Goal: Task Accomplishment & Management: Use online tool/utility

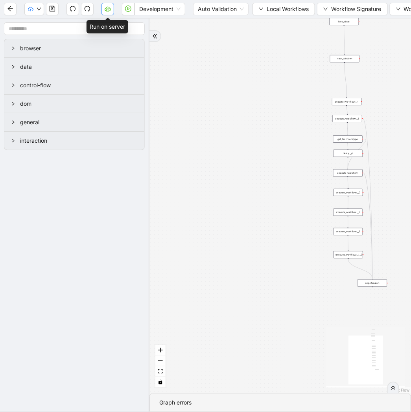
click at [106, 10] on icon "cloud-server" at bounding box center [108, 9] width 6 height 6
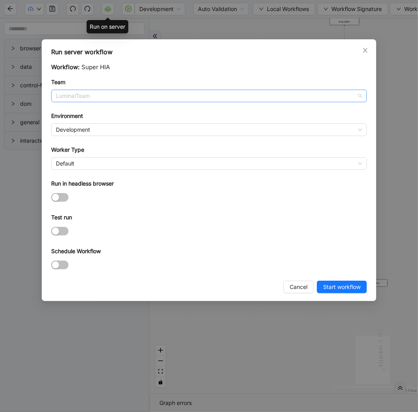
click at [106, 94] on span "LuminaiTeam" at bounding box center [209, 96] width 306 height 12
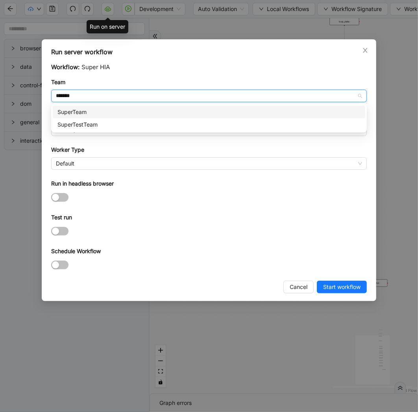
type input "********"
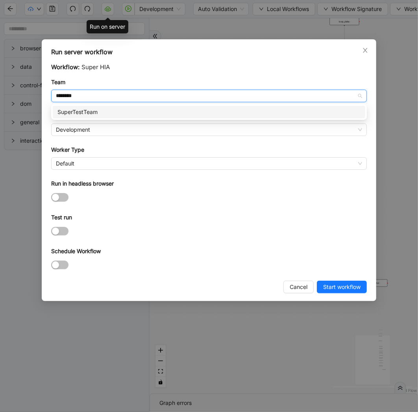
click at [95, 108] on div "SuperTestTeam" at bounding box center [208, 112] width 303 height 9
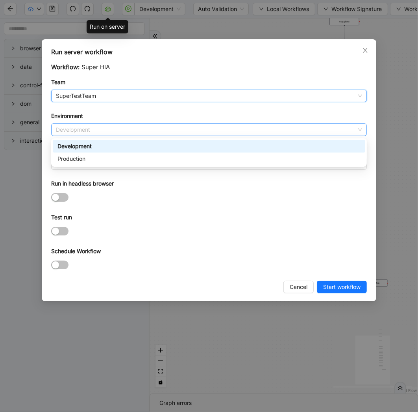
click at [81, 133] on span "Development" at bounding box center [209, 130] width 306 height 12
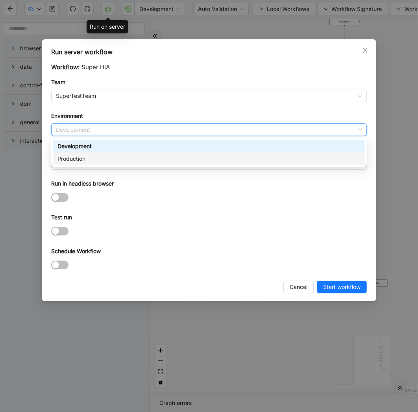
click at [68, 156] on div "Production" at bounding box center [208, 159] width 303 height 9
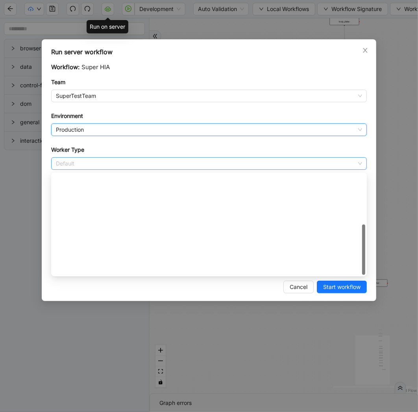
click at [65, 162] on span "Default" at bounding box center [209, 164] width 306 height 12
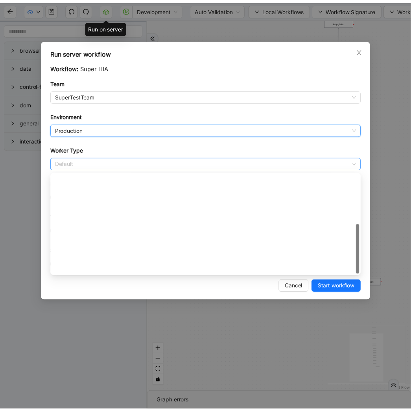
scroll to position [113, 0]
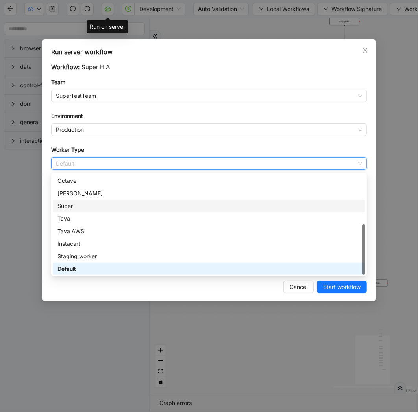
click at [69, 202] on div "Super" at bounding box center [208, 206] width 303 height 9
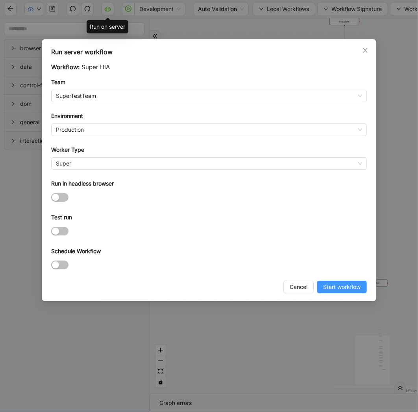
click at [350, 284] on button "Start workflow" at bounding box center [342, 287] width 50 height 13
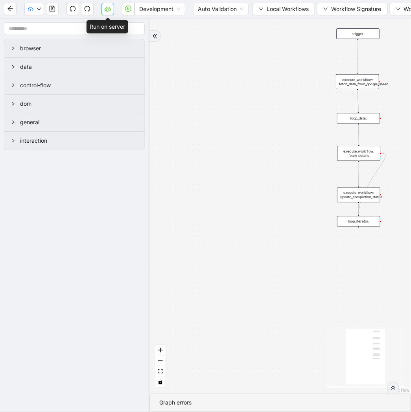
click at [110, 11] on icon "cloud-server" at bounding box center [108, 9] width 6 height 6
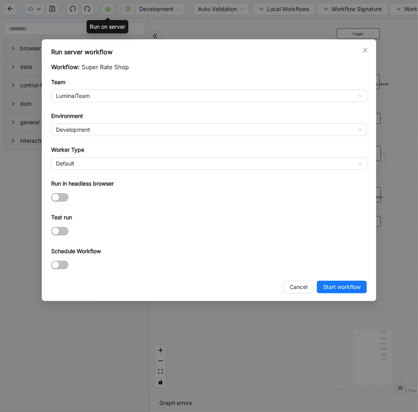
click at [83, 103] on form "Workflow: Super Rate Shop Team LuminaiTeam Environment Development Worker Type …" at bounding box center [209, 167] width 316 height 209
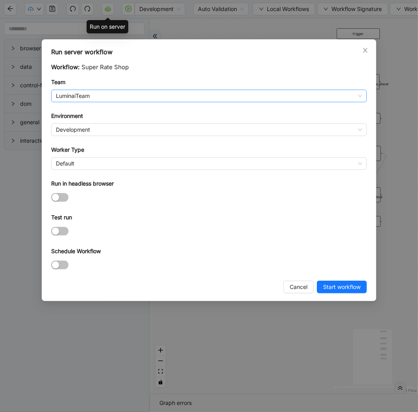
click at [116, 97] on span "LuminaiTeam" at bounding box center [209, 96] width 306 height 12
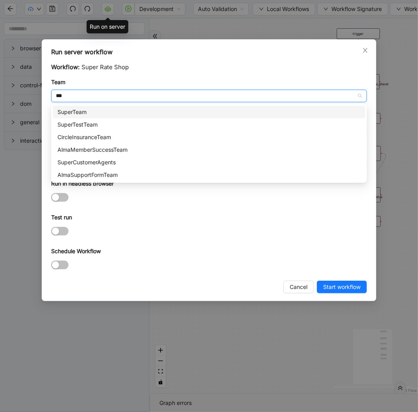
type input "****"
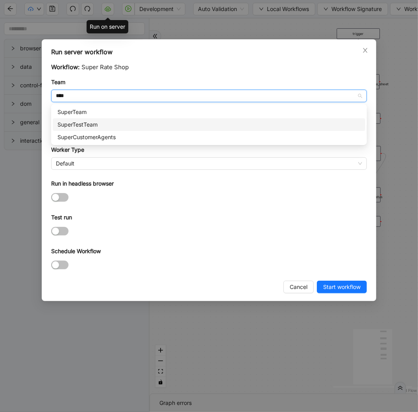
click at [101, 124] on div "SuperTestTeam" at bounding box center [208, 124] width 303 height 9
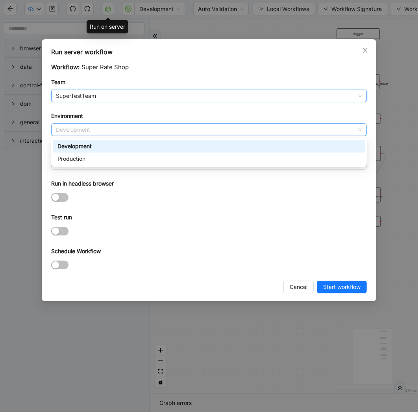
click at [76, 129] on span "Development" at bounding box center [209, 130] width 306 height 12
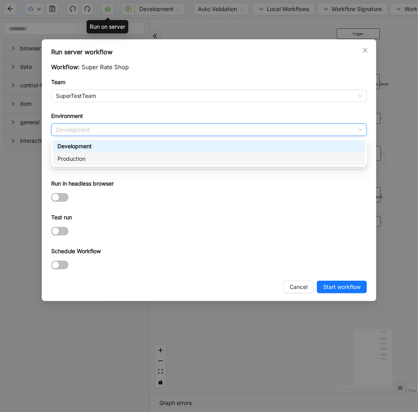
click at [77, 158] on div "Production" at bounding box center [208, 159] width 303 height 9
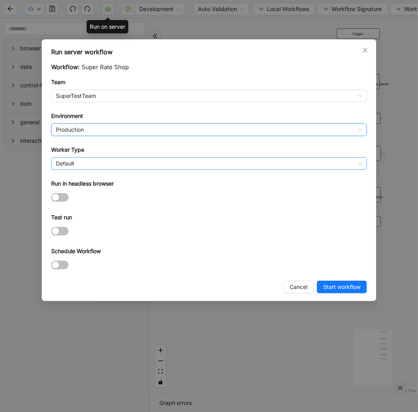
click at [77, 159] on span "Default" at bounding box center [209, 164] width 306 height 12
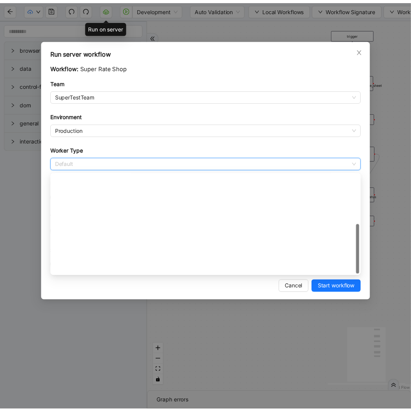
scroll to position [113, 0]
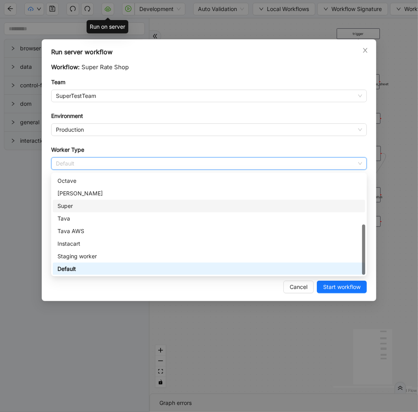
click at [70, 202] on div "Super" at bounding box center [208, 206] width 303 height 9
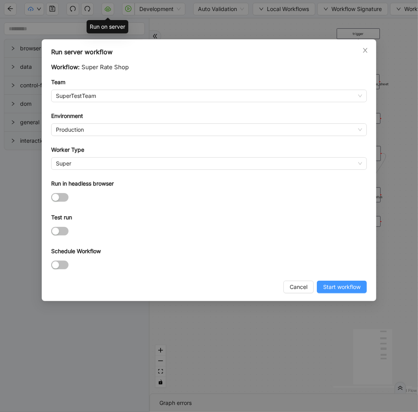
click at [335, 290] on span "Start workflow" at bounding box center [341, 287] width 37 height 9
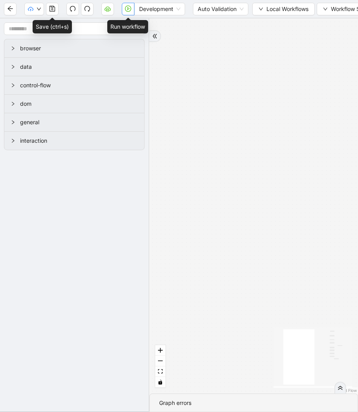
click at [127, 6] on icon "play-circle" at bounding box center [128, 9] width 6 height 6
drag, startPoint x: 233, startPoint y: 135, endPoint x: 133, endPoint y: 136, distance: 100.0
click at [133, 136] on section "browser data control-flow dom general interaction trigger execute_workflow: fet…" at bounding box center [179, 215] width 358 height 394
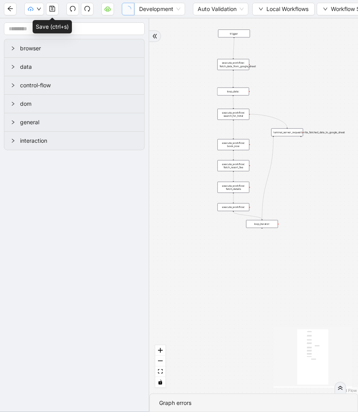
drag, startPoint x: 329, startPoint y: 136, endPoint x: 175, endPoint y: 136, distance: 153.9
click at [175, 136] on div "trigger execute_workflow: fetch_data_from_google_sheet loop_data: execute_workf…" at bounding box center [254, 205] width 209 height 375
click at [270, 12] on span "Local Workflows" at bounding box center [288, 9] width 42 height 9
click at [271, 22] on span "Select" at bounding box center [284, 24] width 51 height 9
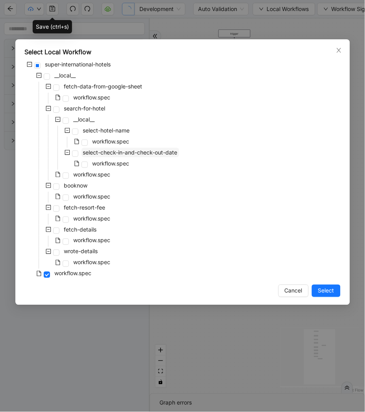
click at [99, 152] on span "select-check-in-and-check-out-date" at bounding box center [130, 152] width 94 height 7
click at [323, 294] on span "Select" at bounding box center [326, 291] width 16 height 9
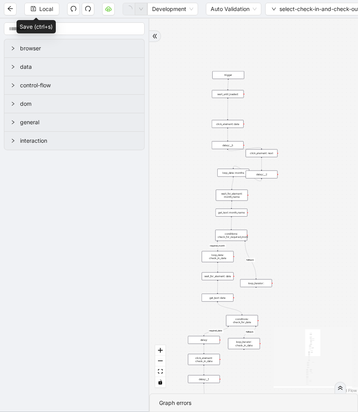
drag, startPoint x: 355, startPoint y: 116, endPoint x: 335, endPoint y: 202, distance: 88.7
click at [335, 202] on div "fallback required_date required_month fallback required_date fallback fallback …" at bounding box center [254, 205] width 209 height 375
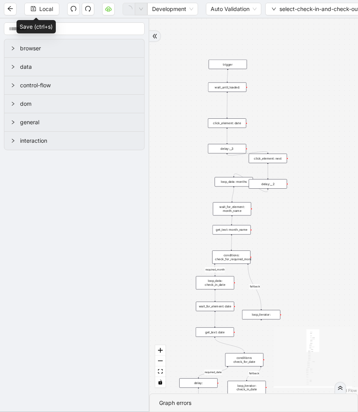
click at [229, 152] on div "delay:__3" at bounding box center [227, 148] width 38 height 9
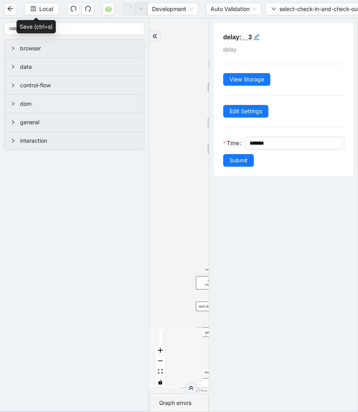
drag, startPoint x: 182, startPoint y: 209, endPoint x: 183, endPoint y: 146, distance: 63.0
click at [190, 168] on div "fallback required_date required_month fallback required_date fallback fallback …" at bounding box center [179, 205] width 59 height 375
click at [183, 146] on div "fallback required_date required_month fallback required_date fallback fallback …" at bounding box center [179, 205] width 59 height 375
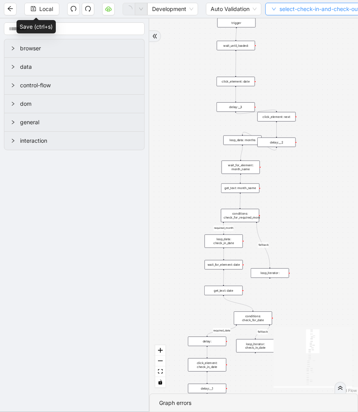
click at [271, 6] on button "select-check-in-and-check-out-date" at bounding box center [323, 9] width 115 height 13
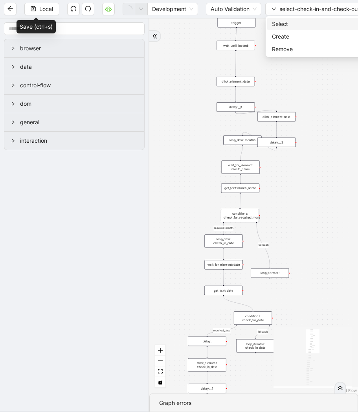
click at [275, 18] on li "Select" at bounding box center [324, 24] width 113 height 13
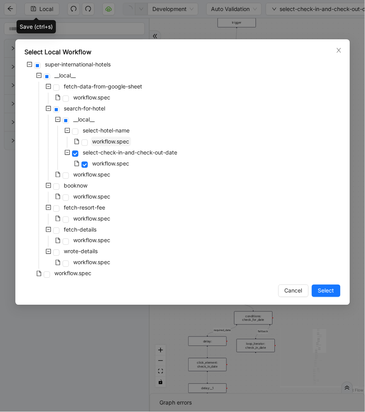
click at [115, 141] on span "workflow.spec" at bounding box center [110, 141] width 37 height 7
click at [322, 292] on span "Select" at bounding box center [326, 291] width 16 height 9
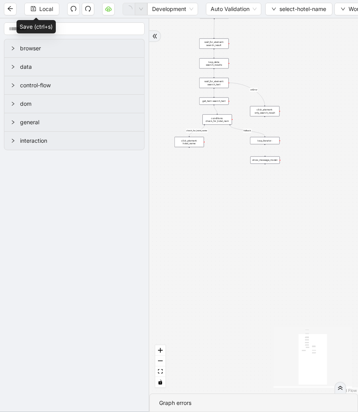
drag, startPoint x: 295, startPoint y: 116, endPoint x: 235, endPoint y: 96, distance: 63.5
click at [262, 36] on div "fallback check_for_hotel_name onError trigger wait_for_element: search_result l…" at bounding box center [254, 205] width 209 height 375
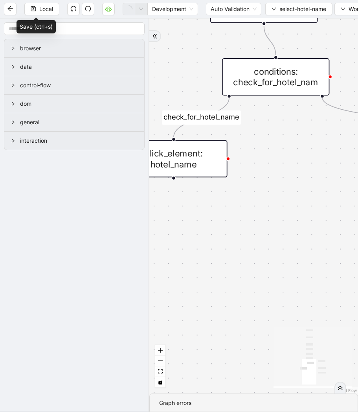
click at [207, 155] on div "click_element: hotel_name" at bounding box center [174, 158] width 108 height 37
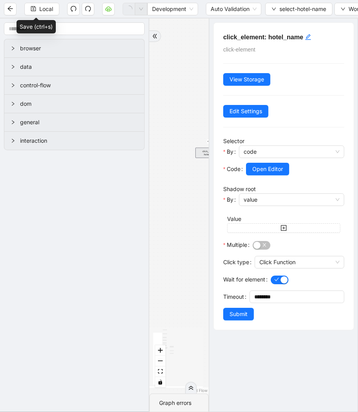
click at [182, 103] on div "fallback check_for_hotel_name onError trigger wait_for_element: search_result l…" at bounding box center [179, 205] width 59 height 375
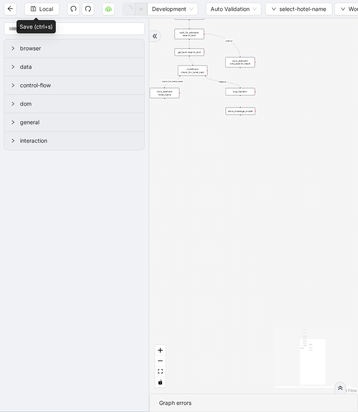
click at [150, 44] on div "fallback check_for_hotel_name onError trigger wait_for_element: search_result l…" at bounding box center [254, 205] width 209 height 375
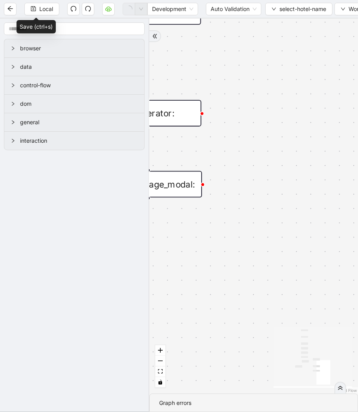
click at [181, 109] on div "loop_iterator:" at bounding box center [148, 113] width 108 height 26
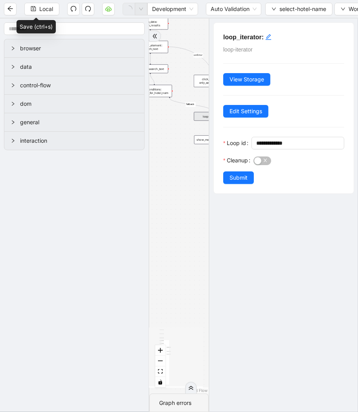
drag, startPoint x: 182, startPoint y: 94, endPoint x: 236, endPoint y: 105, distance: 55.3
click at [236, 105] on section "**********" at bounding box center [179, 215] width 358 height 394
click at [178, 112] on div "fallback check_for_hotel_name onError trigger wait_for_element: search_result l…" at bounding box center [179, 205] width 59 height 375
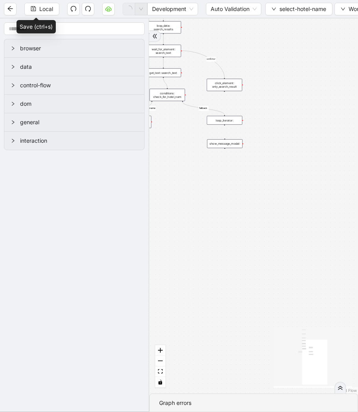
click at [164, 92] on div "conditions: check_for_hotel_nam" at bounding box center [167, 95] width 35 height 12
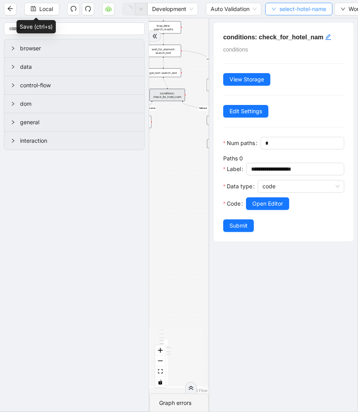
click at [288, 5] on span "select-hotel-name" at bounding box center [303, 9] width 47 height 9
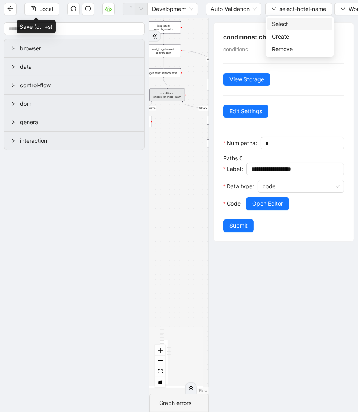
click at [282, 22] on span "Select" at bounding box center [300, 24] width 56 height 9
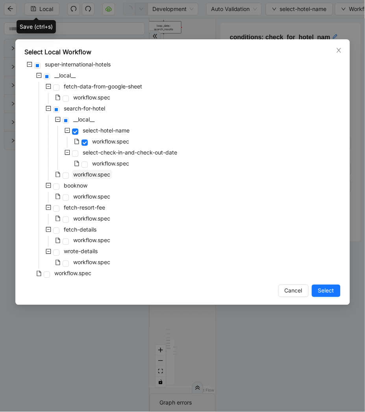
click at [100, 175] on span "workflow.spec" at bounding box center [92, 174] width 37 height 7
click at [326, 288] on span "Select" at bounding box center [326, 291] width 16 height 9
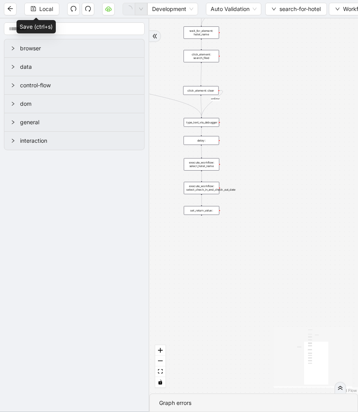
drag, startPoint x: 203, startPoint y: 211, endPoint x: 264, endPoint y: 216, distance: 61.5
click at [264, 216] on div "onError onError trigger new_tab: super wait_until_loaded: super_page wait_for_e…" at bounding box center [254, 205] width 209 height 375
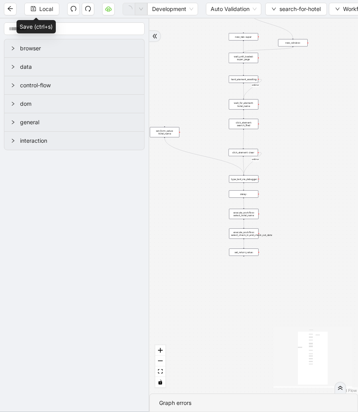
drag, startPoint x: 248, startPoint y: 72, endPoint x: 285, endPoint y: 135, distance: 73.4
click at [285, 135] on div "onError onError trigger new_tab: super wait_until_loaded: super_page wait_for_e…" at bounding box center [254, 205] width 209 height 375
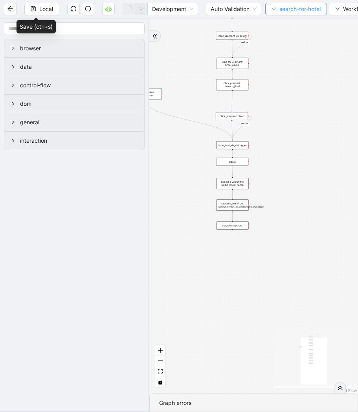
click at [277, 9] on icon "down" at bounding box center [274, 9] width 5 height 5
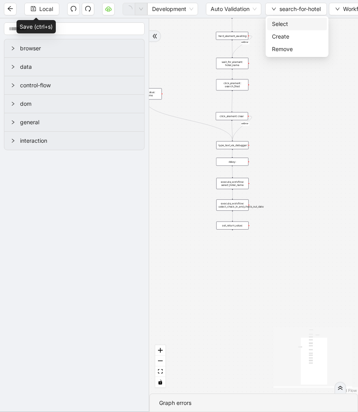
click at [274, 22] on span "Select" at bounding box center [297, 24] width 50 height 9
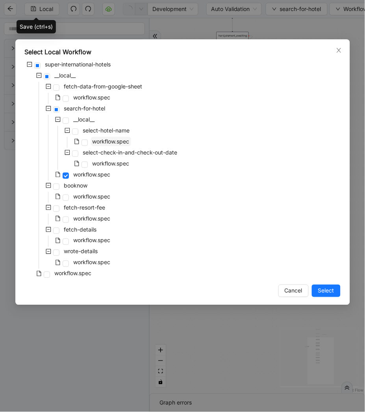
click at [120, 142] on span "workflow.spec" at bounding box center [110, 141] width 37 height 7
click at [321, 291] on span "Select" at bounding box center [326, 291] width 16 height 9
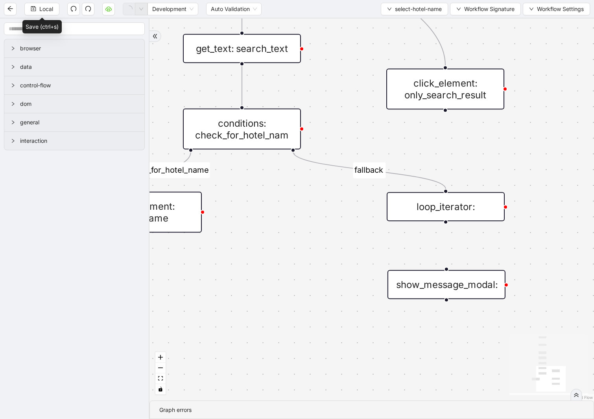
drag, startPoint x: 265, startPoint y: 129, endPoint x: 252, endPoint y: 136, distance: 14.6
click at [252, 136] on div "conditions: check_for_hotel_nam" at bounding box center [242, 129] width 118 height 41
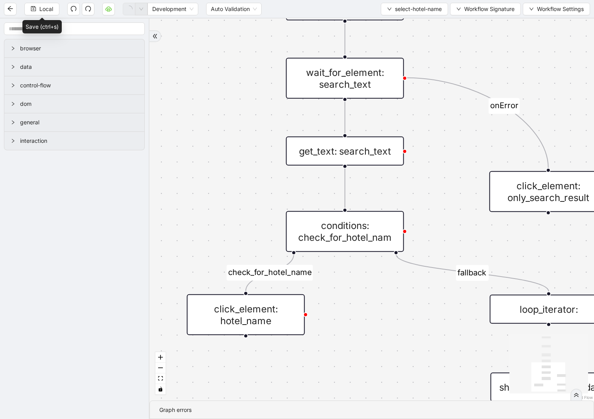
click at [332, 81] on div "wait_for_element: search_text" at bounding box center [345, 78] width 118 height 41
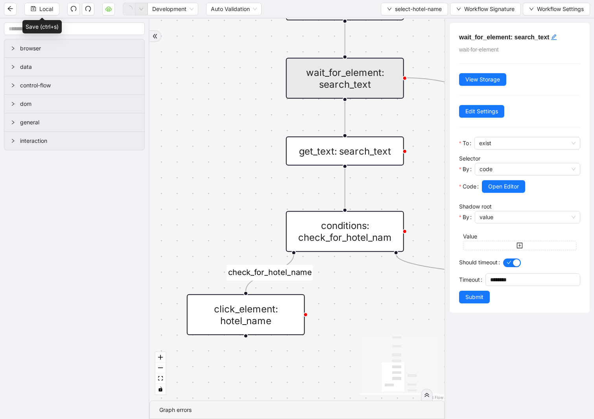
click at [345, 143] on div "get_text: search_text" at bounding box center [345, 151] width 118 height 29
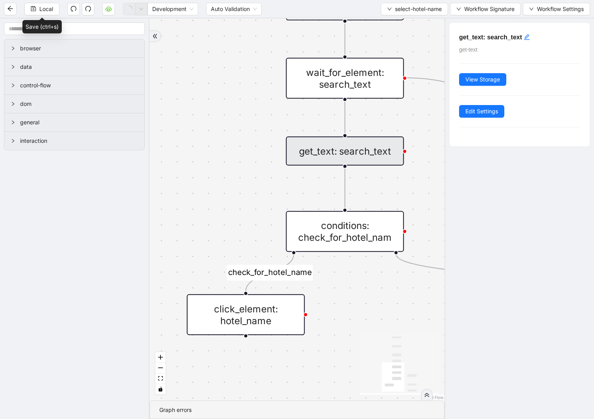
click at [209, 153] on div "fallback check_for_hotel_name onError trigger wait_for_element: search_result l…" at bounding box center [297, 209] width 295 height 382
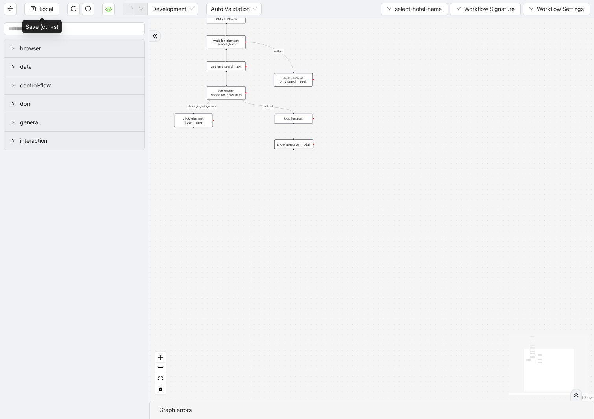
drag, startPoint x: 209, startPoint y: 153, endPoint x: 181, endPoint y: 67, distance: 90.1
click at [181, 67] on div "fallback check_for_hotel_name onError trigger wait_for_element: search_result l…" at bounding box center [372, 209] width 445 height 382
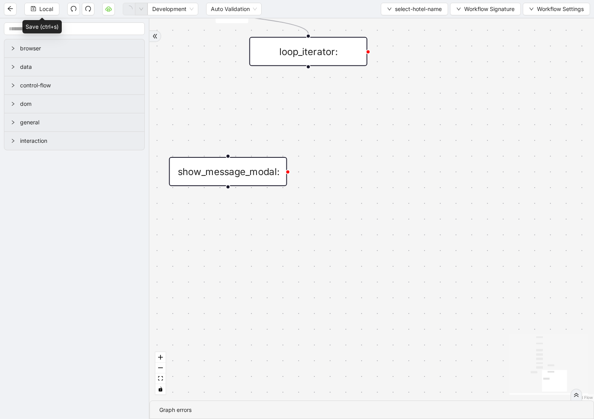
drag, startPoint x: 301, startPoint y: 136, endPoint x: 208, endPoint y: 174, distance: 100.1
click at [208, 174] on div "show_message_modal:" at bounding box center [228, 171] width 118 height 29
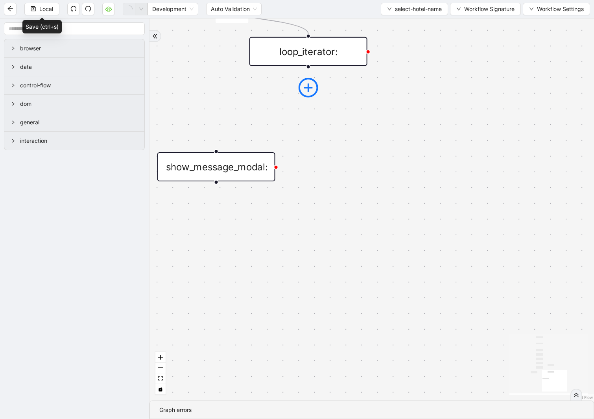
click at [307, 84] on icon "plus-circle" at bounding box center [309, 88] width 20 height 20
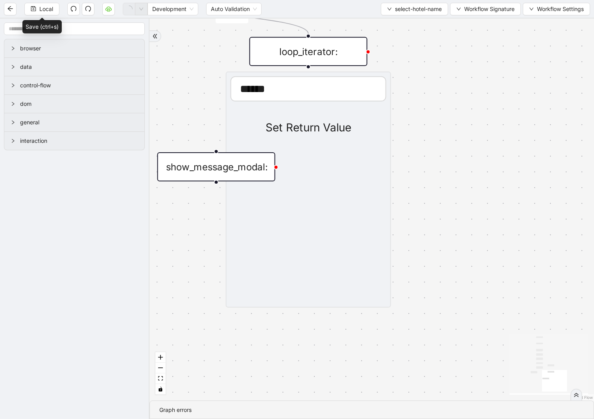
type input "******"
click at [302, 127] on div "Set Return Value" at bounding box center [309, 127] width 156 height 17
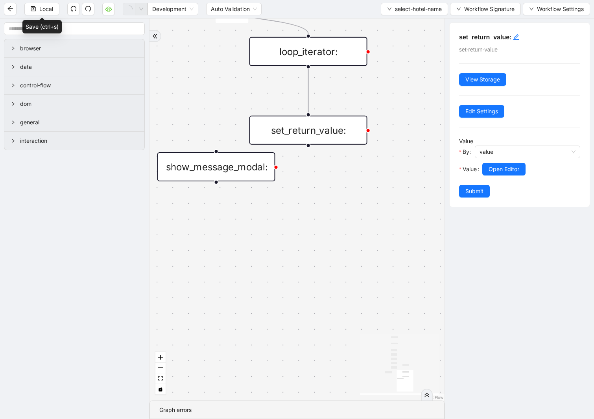
click at [309, 103] on icon "Edge from loop_iterator: to set_return_value:" at bounding box center [309, 91] width 0 height 44
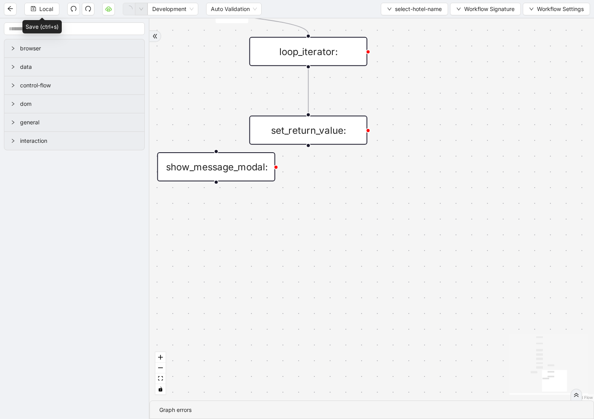
click at [334, 129] on div "set_return_value:" at bounding box center [308, 130] width 118 height 29
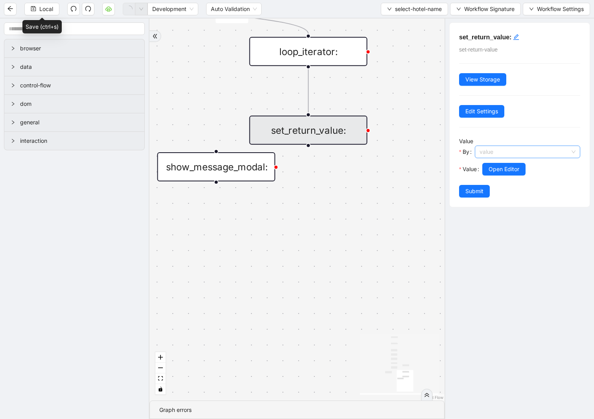
click at [358, 155] on span "value" at bounding box center [528, 152] width 96 height 12
click at [358, 177] on div "code" at bounding box center [526, 181] width 88 height 9
click at [358, 172] on span "Open Editor" at bounding box center [503, 169] width 31 height 9
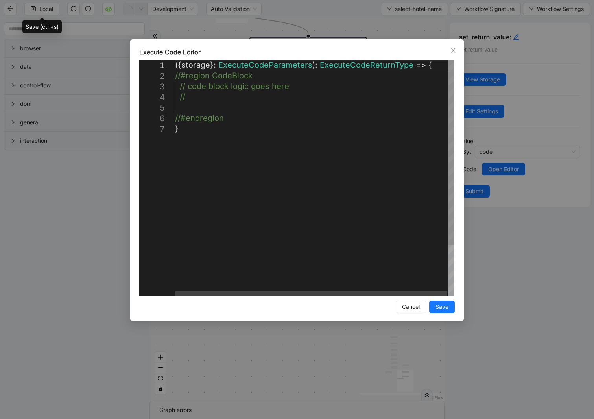
click at [215, 107] on div "({ storage }: ExecuteCodeParameters ): ExecuteCodeReturnType => { //#region Cod…" at bounding box center [315, 210] width 280 height 300
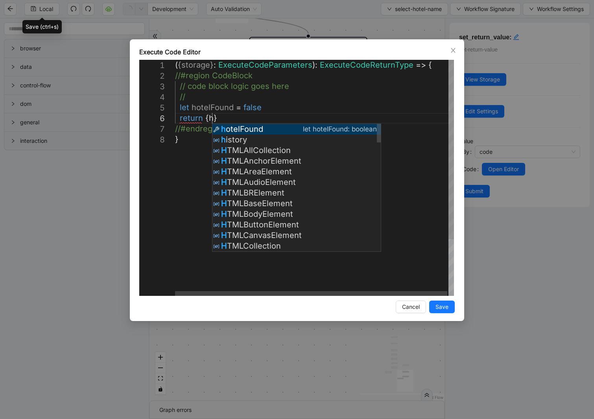
scroll to position [53, 56]
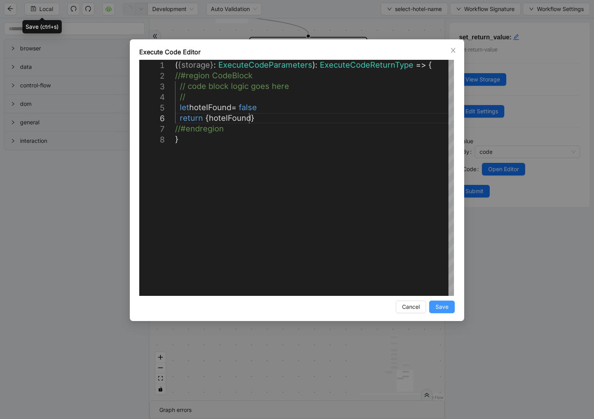
type textarea "**********"
click at [358, 309] on span "Save" at bounding box center [442, 307] width 13 height 9
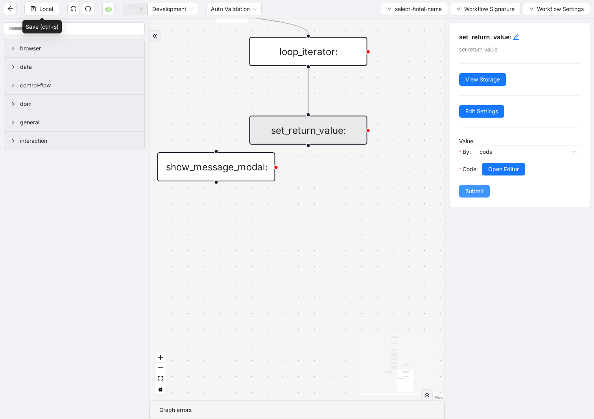
click at [358, 192] on span "Submit" at bounding box center [475, 191] width 18 height 9
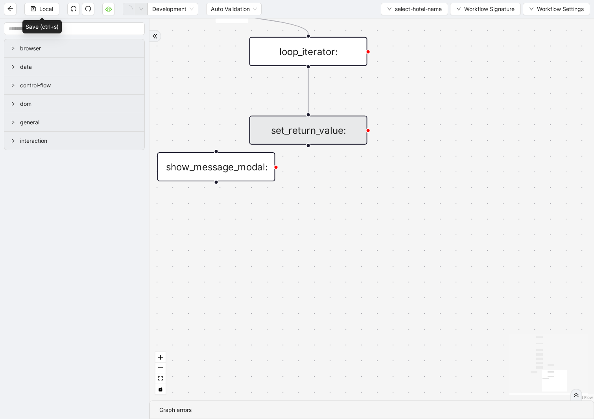
drag, startPoint x: 317, startPoint y: 126, endPoint x: 280, endPoint y: 128, distance: 36.7
click at [280, 128] on div "set_return_value:" at bounding box center [308, 130] width 118 height 29
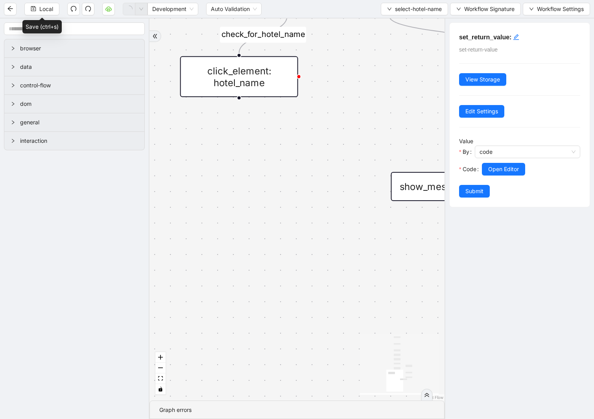
drag, startPoint x: 250, startPoint y: 237, endPoint x: 490, endPoint y: 257, distance: 240.1
click at [358, 257] on section "browser data control-flow dom general interaction fallback check_for_hotel_name…" at bounding box center [297, 218] width 594 height 401
click at [251, 169] on div "fallback check_for_hotel_name onError trigger wait_for_element: search_result l…" at bounding box center [297, 209] width 295 height 382
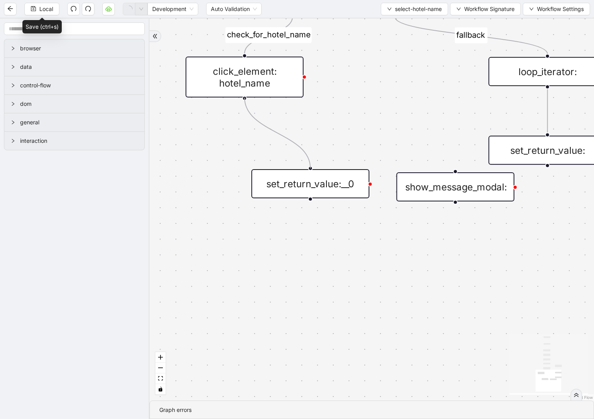
drag, startPoint x: 242, startPoint y: 98, endPoint x: 301, endPoint y: 163, distance: 88.3
click at [301, 163] on div "fallback check_for_hotel_name onError trigger wait_for_element: search_result l…" at bounding box center [372, 209] width 445 height 382
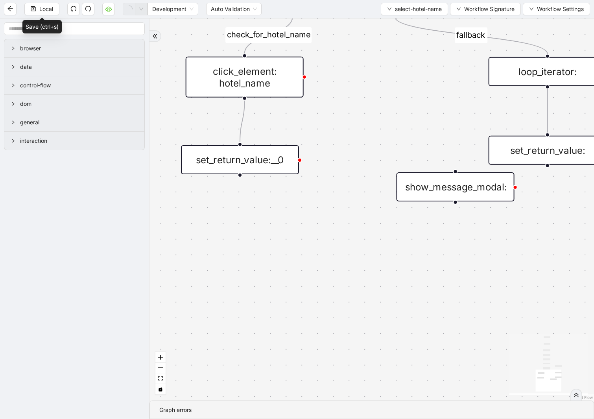
drag, startPoint x: 227, startPoint y: 160, endPoint x: 236, endPoint y: 168, distance: 12.0
click at [228, 161] on div "set_return_value:__0" at bounding box center [240, 159] width 118 height 29
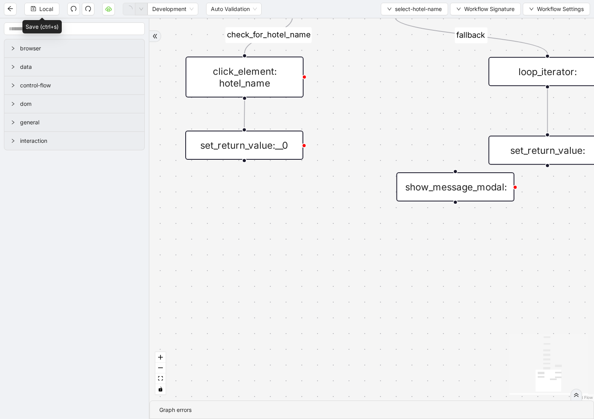
drag, startPoint x: 240, startPoint y: 153, endPoint x: 245, endPoint y: 139, distance: 15.2
click at [245, 139] on div "set_return_value:__0" at bounding box center [244, 145] width 118 height 29
click at [268, 147] on div "set_return_value:__0" at bounding box center [244, 145] width 118 height 29
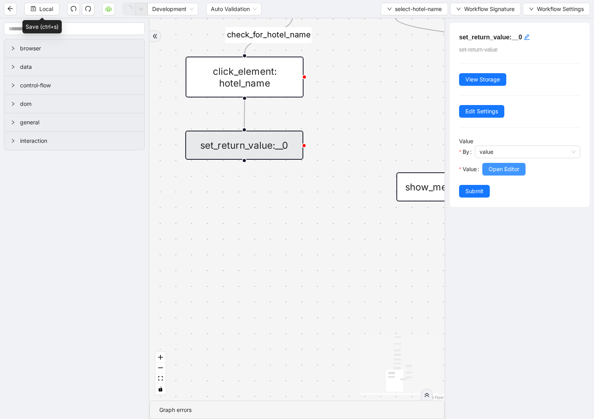
click at [358, 164] on button "Open Editor" at bounding box center [503, 169] width 43 height 13
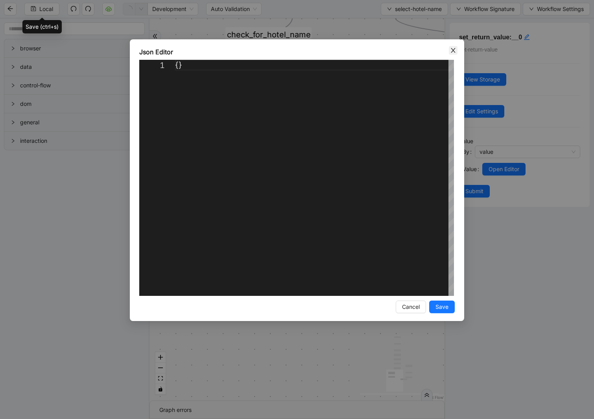
click at [358, 48] on span "Close" at bounding box center [453, 50] width 9 height 9
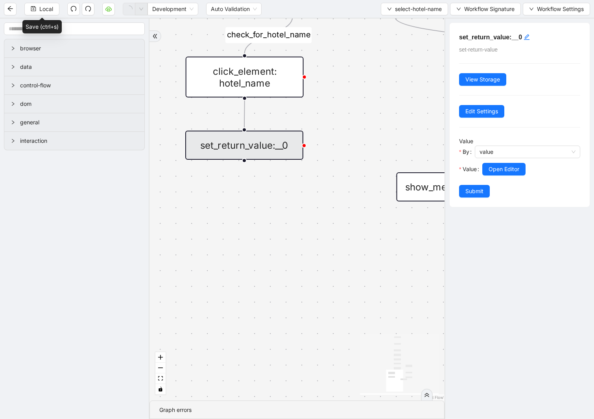
click at [358, 103] on div "fallback check_for_hotel_name onError trigger wait_for_element: search_result l…" at bounding box center [297, 209] width 295 height 382
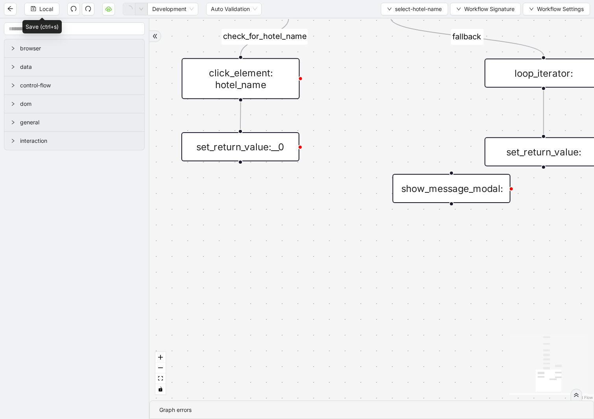
drag, startPoint x: 392, startPoint y: 100, endPoint x: 284, endPoint y: 93, distance: 108.1
click at [284, 93] on div "fallback check_for_hotel_name onError trigger wait_for_element: search_result l…" at bounding box center [372, 209] width 445 height 382
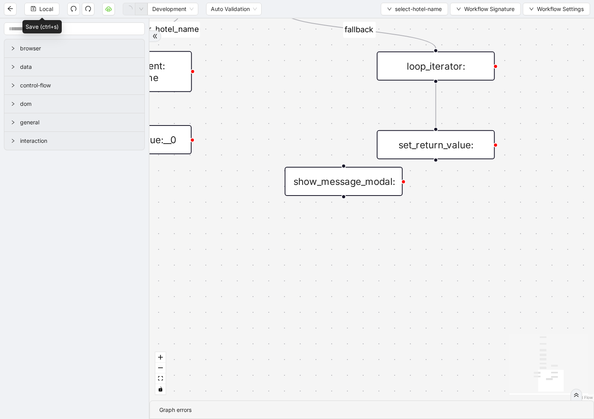
click at [358, 136] on div "set_return_value:" at bounding box center [436, 144] width 118 height 29
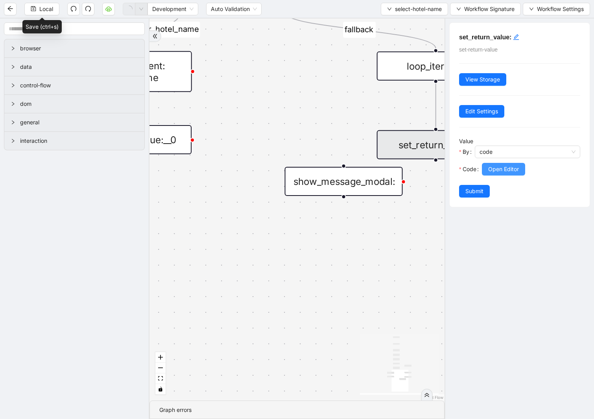
click at [358, 170] on span "Open Editor" at bounding box center [503, 169] width 31 height 9
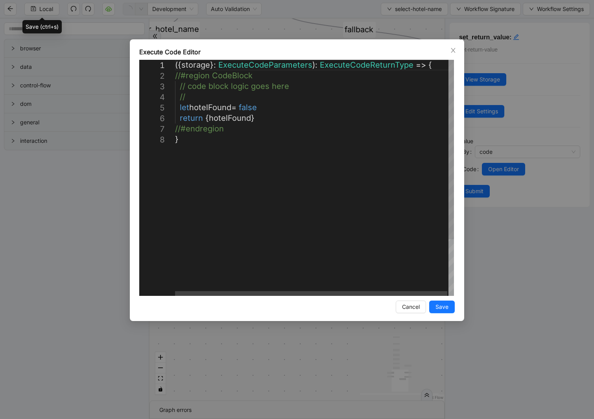
scroll to position [0, 4]
drag, startPoint x: 257, startPoint y: 121, endPoint x: 163, endPoint y: 110, distance: 94.6
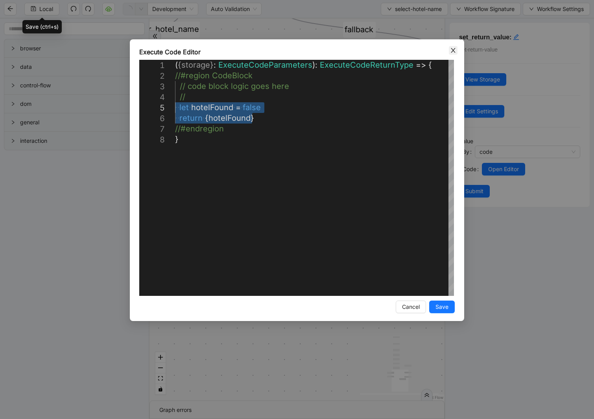
click at [358, 53] on icon "close" at bounding box center [453, 50] width 6 height 6
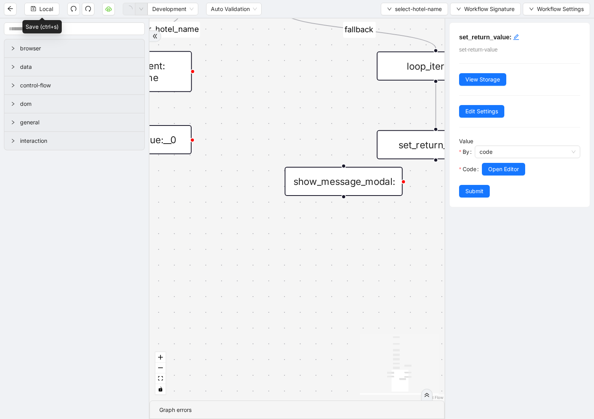
click at [161, 147] on div "set_return_value:__0" at bounding box center [133, 139] width 118 height 29
click at [358, 155] on span "value" at bounding box center [528, 152] width 96 height 12
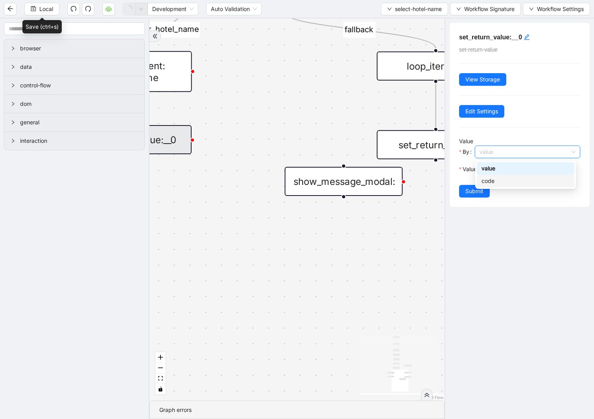
click at [358, 179] on div "code" at bounding box center [526, 181] width 88 height 9
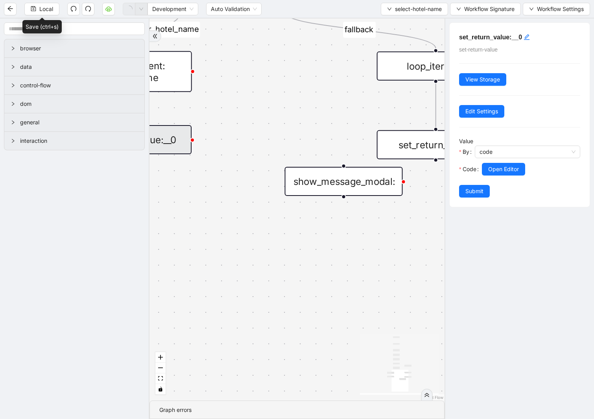
click at [358, 173] on span "Open Editor" at bounding box center [503, 169] width 31 height 9
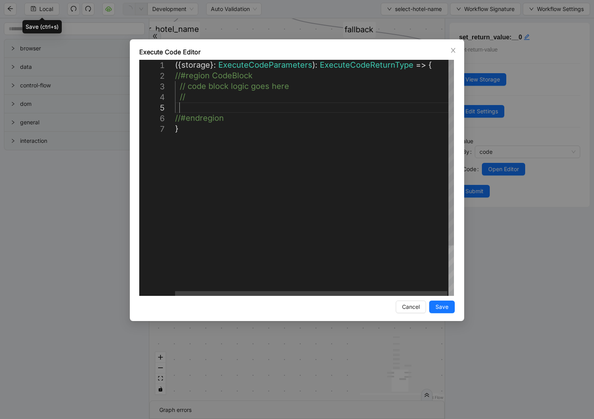
click at [198, 110] on div "({ storage }: ExecuteCodeParameters ): ExecuteCodeReturnType => { //#region Cod…" at bounding box center [315, 210] width 280 height 300
paste textarea "**********"
click at [257, 109] on div "({ storage }: ExecuteCodeParameters ): ExecuteCodeReturnType => { //#region Cod…" at bounding box center [315, 215] width 280 height 310
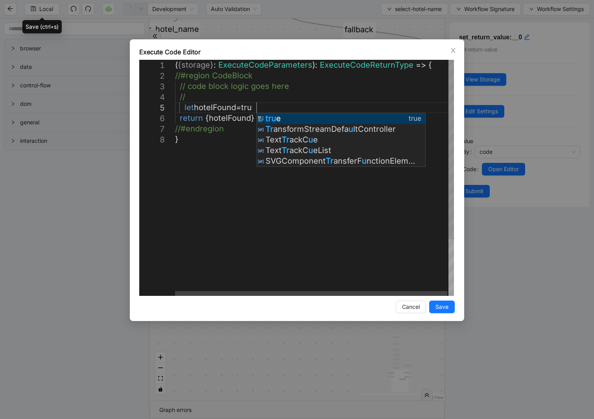
scroll to position [42, 117]
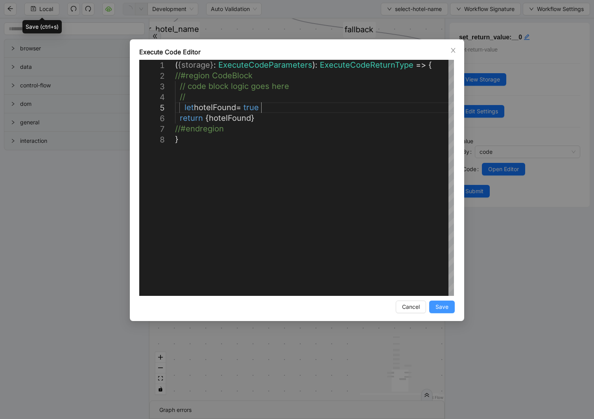
type textarea "**********"
click at [358, 304] on span "Save" at bounding box center [442, 307] width 13 height 9
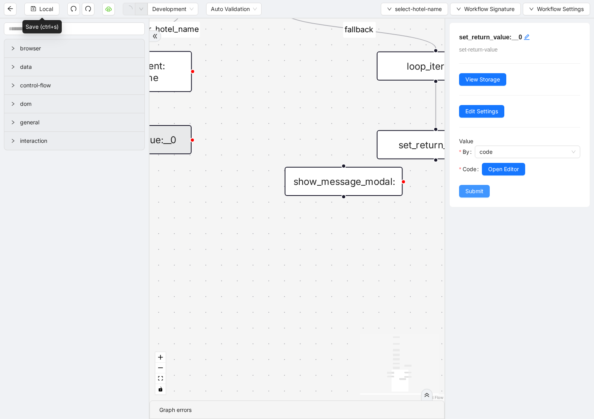
click at [358, 193] on span "Submit" at bounding box center [475, 191] width 18 height 9
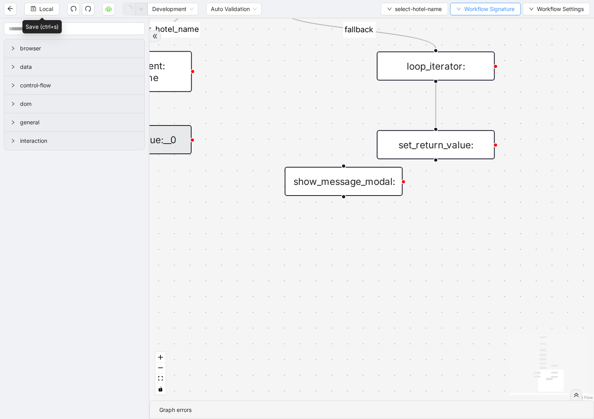
click at [358, 3] on button "Workflow Signature" at bounding box center [485, 9] width 71 height 13
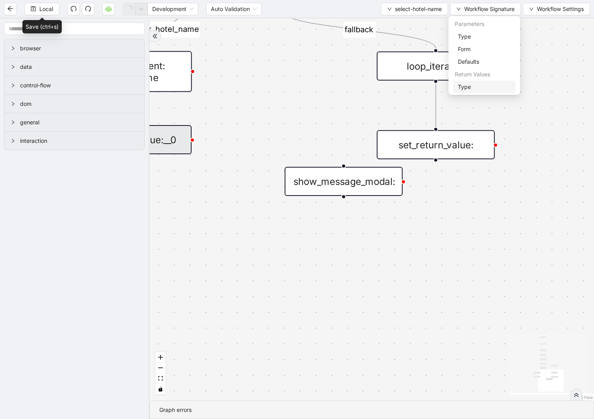
click at [358, 87] on span "Type" at bounding box center [484, 87] width 53 height 9
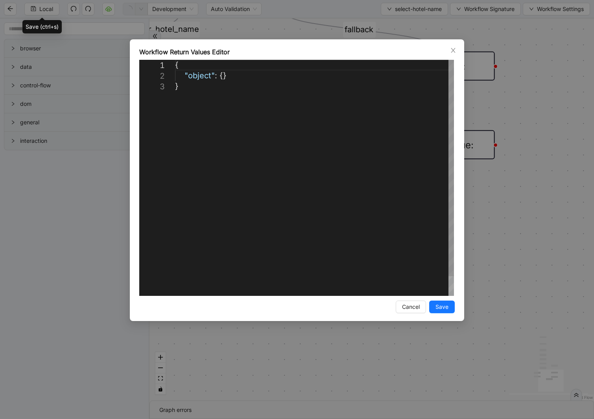
click at [218, 76] on div "{ "object" : {} }" at bounding box center [314, 188] width 279 height 257
click at [223, 76] on div "{ "object" : {} }" at bounding box center [314, 188] width 279 height 257
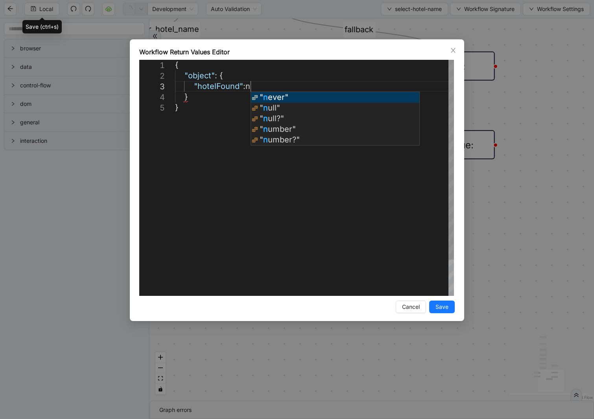
scroll to position [21, 103]
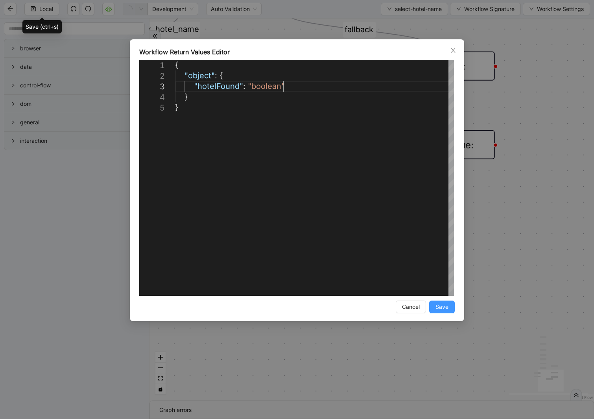
type textarea "**********"
click at [358, 304] on span "Save" at bounding box center [442, 307] width 13 height 9
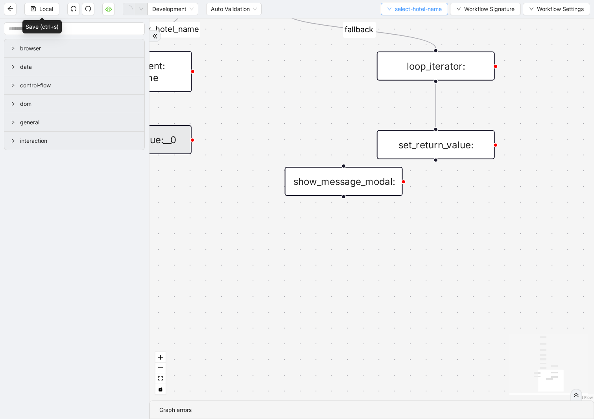
click at [358, 13] on span "select-hotel-name" at bounding box center [418, 9] width 47 height 9
click at [358, 20] on span "Select" at bounding box center [412, 24] width 56 height 9
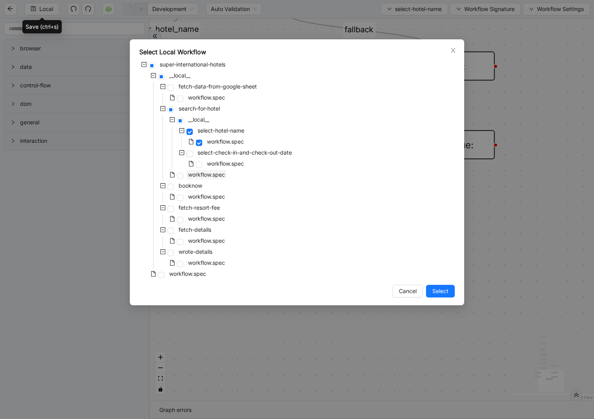
click at [203, 176] on span "workflow.spec" at bounding box center [206, 174] width 37 height 7
click at [358, 289] on span "Select" at bounding box center [440, 291] width 16 height 9
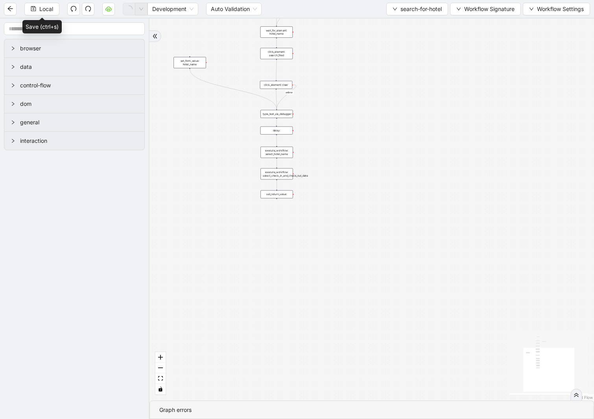
drag, startPoint x: 328, startPoint y: 110, endPoint x: 305, endPoint y: 166, distance: 59.8
click at [338, 119] on div "onError onError trigger new_tab: super wait_until_loaded: super_page wait_for_e…" at bounding box center [372, 209] width 445 height 382
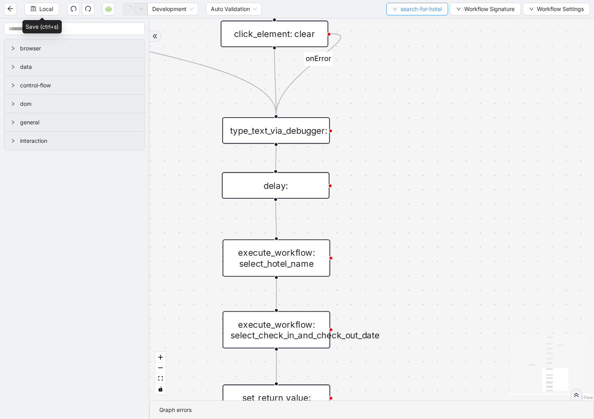
click at [358, 9] on span "search-for-hotel" at bounding box center [421, 9] width 41 height 9
click at [358, 20] on span "Select" at bounding box center [415, 24] width 50 height 9
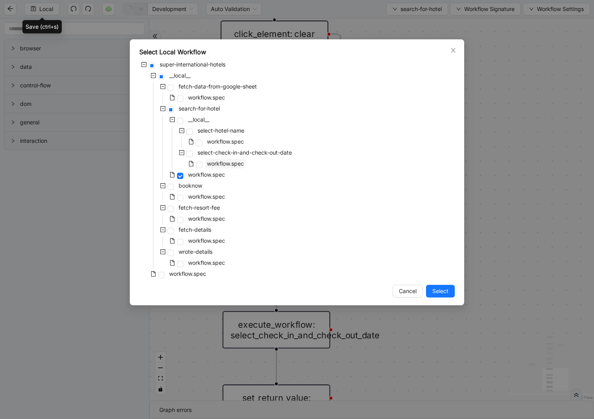
click at [225, 161] on span "workflow.spec" at bounding box center [225, 163] width 37 height 7
click at [230, 139] on span "workflow.spec" at bounding box center [225, 141] width 37 height 7
click at [358, 298] on div "Select Local Workflow super-international-hotels __local__ fetch-data-from-goog…" at bounding box center [297, 172] width 334 height 266
click at [358, 288] on span "Select" at bounding box center [440, 291] width 16 height 9
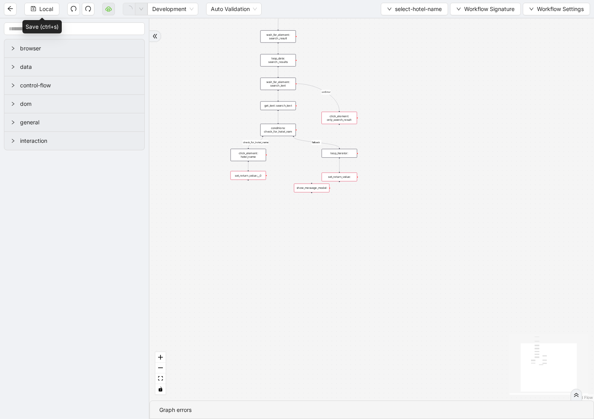
drag, startPoint x: 412, startPoint y: 168, endPoint x: 295, endPoint y: 143, distance: 119.6
click at [295, 143] on div "fallback check_for_hotel_name onError trigger wait_for_element: search_result l…" at bounding box center [372, 209] width 445 height 382
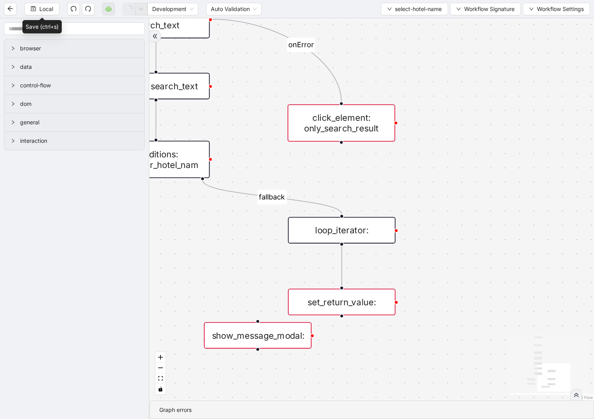
click at [353, 121] on div "click_element: only_search_result" at bounding box center [342, 122] width 108 height 37
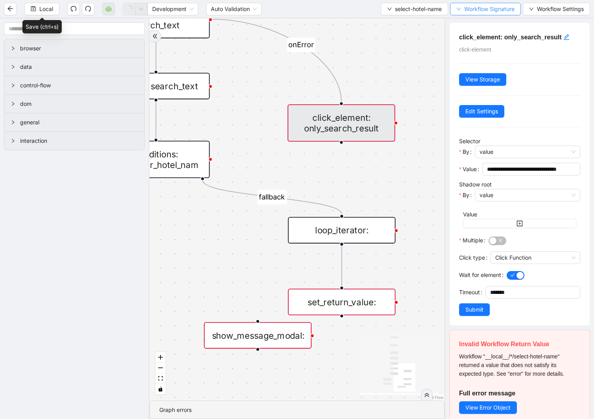
click at [358, 10] on span "Workflow Signature" at bounding box center [489, 9] width 50 height 9
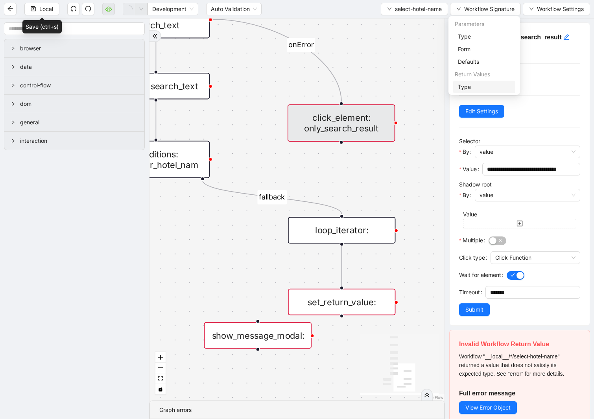
click at [358, 87] on span "Type" at bounding box center [484, 87] width 53 height 9
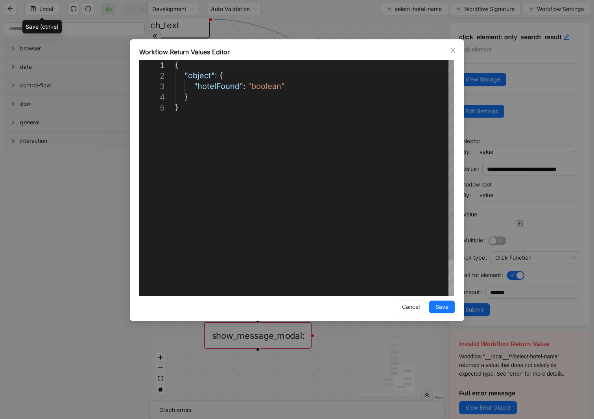
click at [277, 88] on div "{ "object" : { "hotelFound" : "boolean" } }" at bounding box center [314, 199] width 279 height 279
click at [358, 50] on icon "close" at bounding box center [453, 50] width 4 height 5
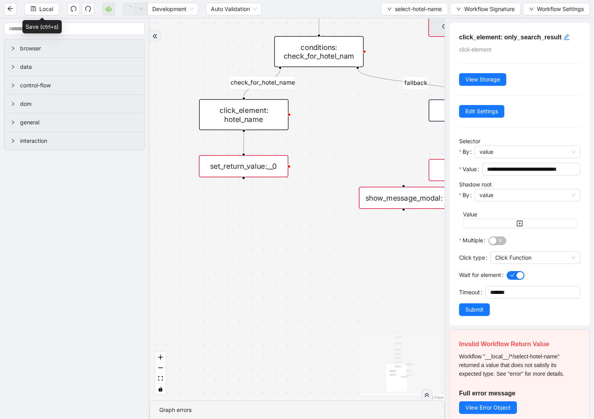
click at [266, 168] on div "set_return_value:__0" at bounding box center [243, 166] width 89 height 22
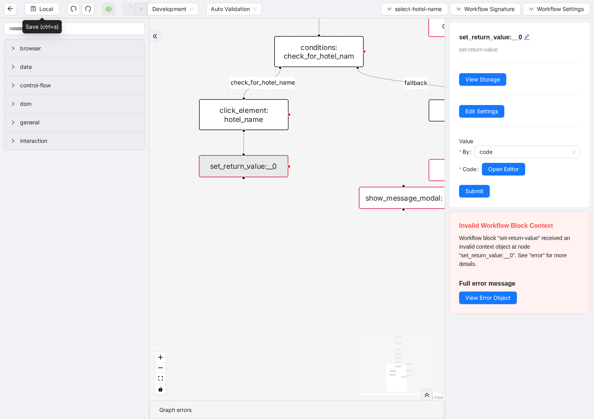
click at [338, 112] on div "fallback check_for_hotel_name onError trigger wait_for_element: search_result l…" at bounding box center [297, 209] width 295 height 382
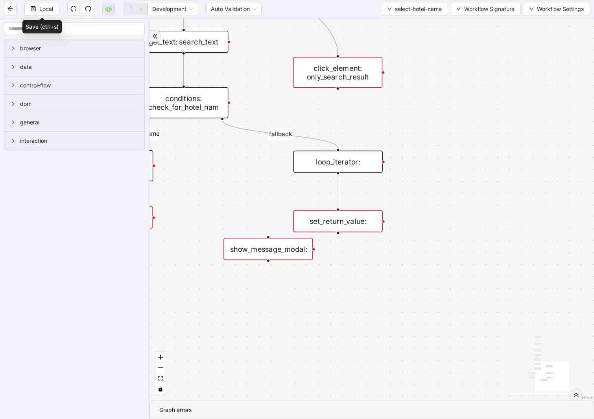
drag, startPoint x: 363, startPoint y: 111, endPoint x: 284, endPoint y: 131, distance: 81.3
click at [229, 162] on div "fallback check_for_hotel_name onError trigger wait_for_element: search_result l…" at bounding box center [372, 209] width 445 height 382
click at [351, 112] on div "fallback check_for_hotel_name onError trigger wait_for_element: search_result l…" at bounding box center [372, 209] width 445 height 382
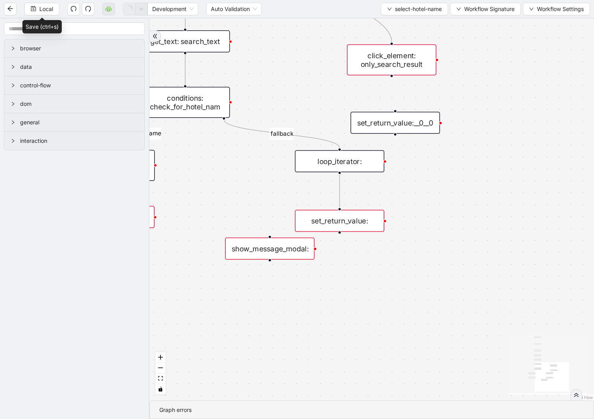
drag, startPoint x: 348, startPoint y: 71, endPoint x: 400, endPoint y: 59, distance: 53.7
click at [358, 59] on div "click_element: only_search_result" at bounding box center [391, 59] width 89 height 31
drag, startPoint x: 391, startPoint y: 74, endPoint x: 398, endPoint y: 106, distance: 33.0
click at [358, 106] on div "fallback check_for_hotel_name onError trigger wait_for_element: search_result l…" at bounding box center [372, 209] width 445 height 382
click at [358, 215] on div "set_return_value:" at bounding box center [339, 221] width 89 height 22
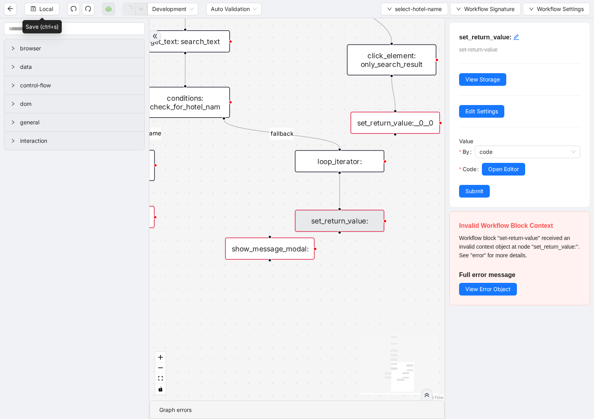
click at [348, 218] on div "set_return_value:" at bounding box center [339, 221] width 89 height 22
click at [358, 187] on button "Submit" at bounding box center [474, 191] width 31 height 13
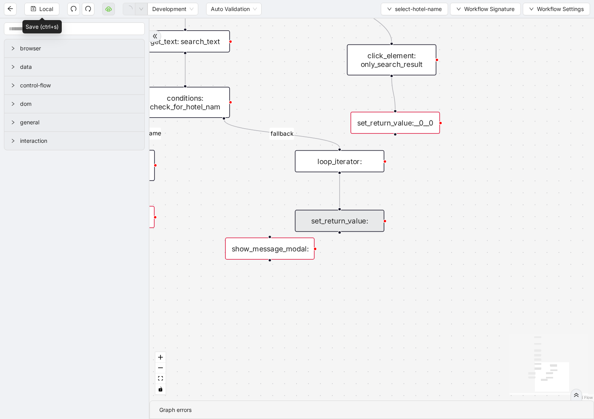
click at [292, 247] on div "show_message_modal:" at bounding box center [269, 249] width 89 height 22
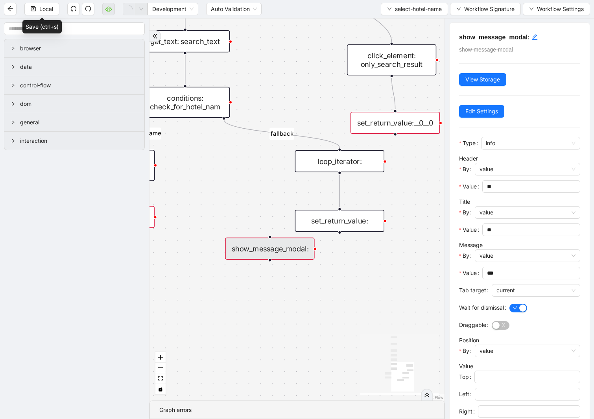
click at [358, 120] on div "set_return_value:__0__0" at bounding box center [395, 123] width 89 height 22
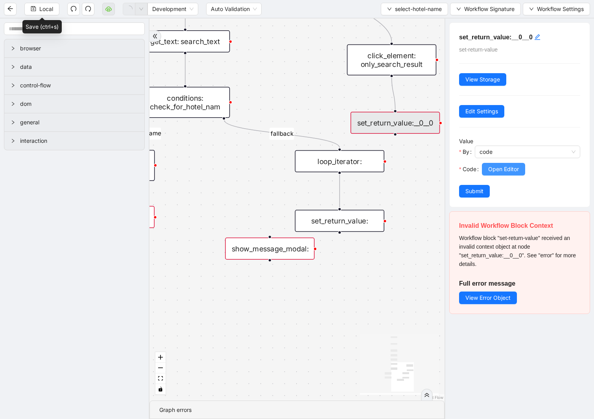
click at [358, 170] on span "Open Editor" at bounding box center [503, 169] width 31 height 9
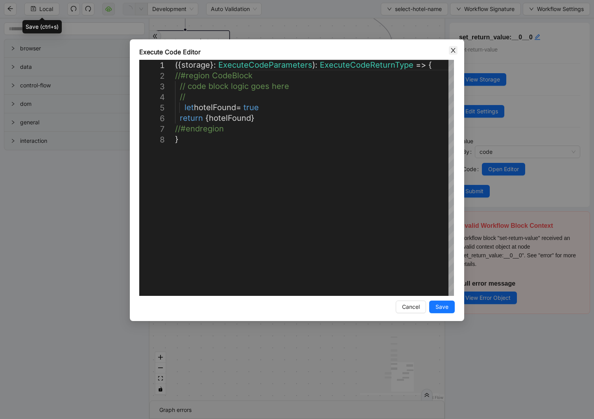
click at [358, 52] on span "Close" at bounding box center [453, 50] width 9 height 9
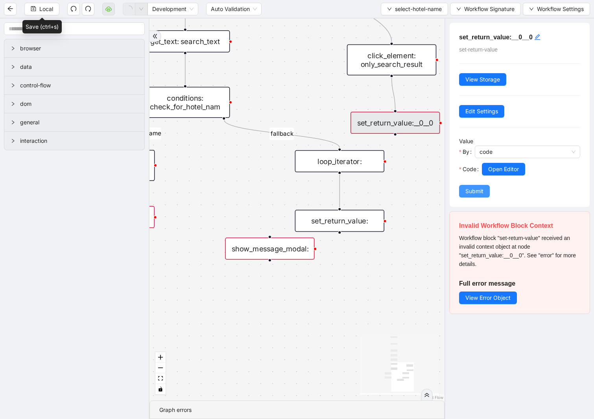
click at [358, 196] on span "Submit" at bounding box center [475, 191] width 18 height 9
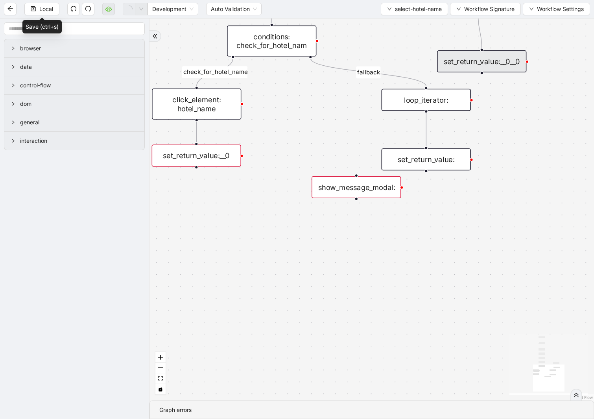
drag, startPoint x: 227, startPoint y: 201, endPoint x: 314, endPoint y: 140, distance: 106.1
click at [314, 140] on div "fallback check_for_hotel_name onError trigger wait_for_element: search_result l…" at bounding box center [372, 209] width 445 height 382
click at [340, 183] on div "show_message_modal:" at bounding box center [356, 187] width 89 height 22
click at [220, 158] on div "set_return_value:__0" at bounding box center [196, 156] width 89 height 22
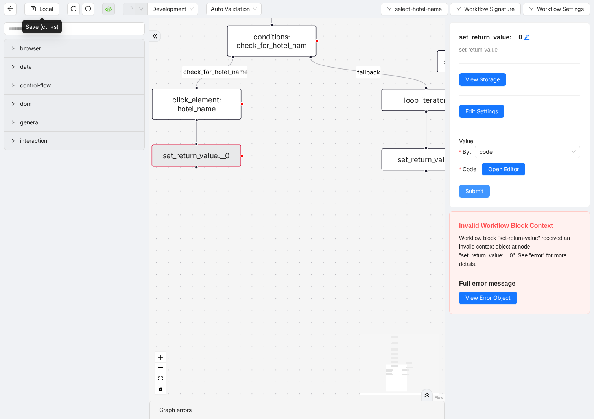
click at [358, 194] on button "Submit" at bounding box center [474, 191] width 31 height 13
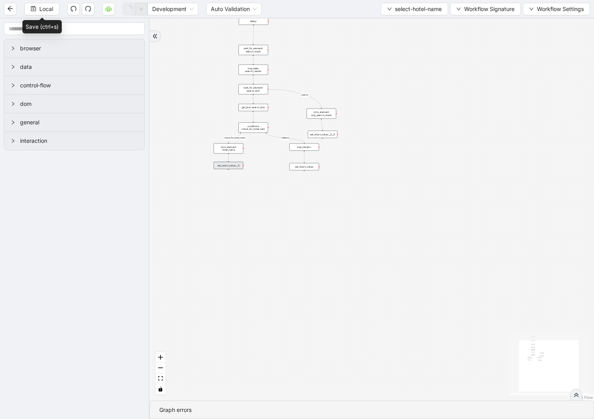
drag, startPoint x: 427, startPoint y: 93, endPoint x: 367, endPoint y: 135, distance: 73.5
click at [358, 135] on div "fallback check_for_hotel_name onError trigger wait_for_element: search_result l…" at bounding box center [372, 209] width 445 height 382
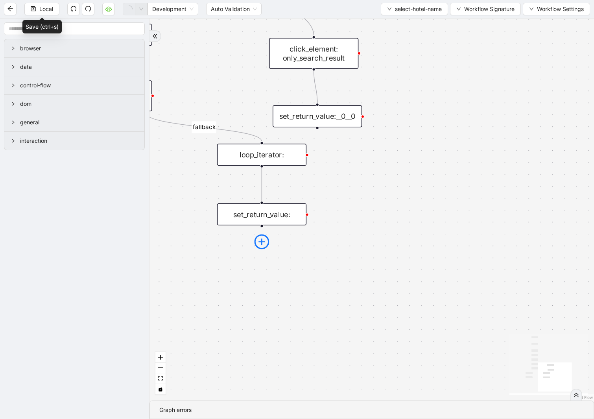
click at [261, 237] on icon "plus-circle" at bounding box center [261, 242] width 15 height 15
type input "***"
click at [268, 276] on div "Raise Error" at bounding box center [262, 272] width 118 height 13
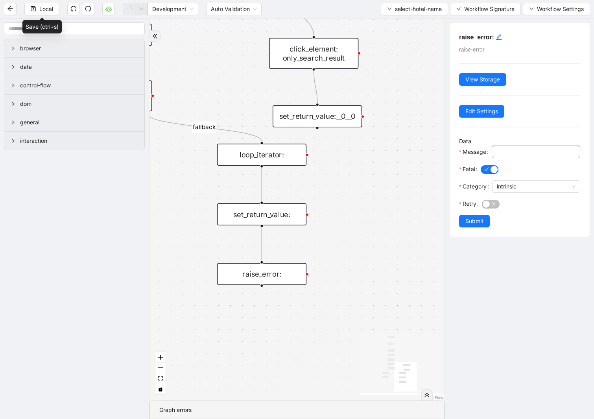
click at [358, 154] on input "Message" at bounding box center [536, 152] width 78 height 9
type input "**********"
drag, startPoint x: 431, startPoint y: 131, endPoint x: 408, endPoint y: 144, distance: 26.6
click at [358, 144] on div "fallback check_for_hotel_name onError trigger wait_for_element: search_result l…" at bounding box center [297, 209] width 295 height 382
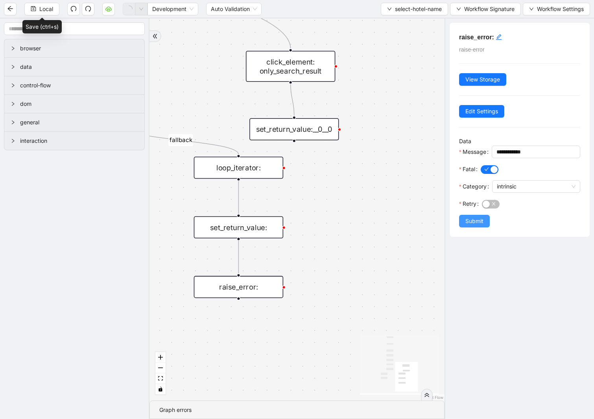
click at [358, 221] on button "Submit" at bounding box center [474, 221] width 31 height 13
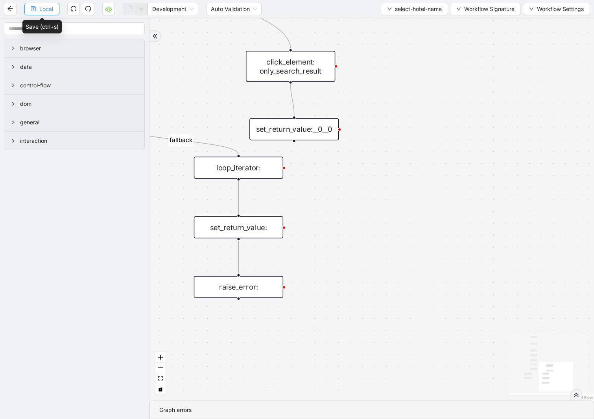
click at [47, 13] on span "Local" at bounding box center [46, 9] width 14 height 9
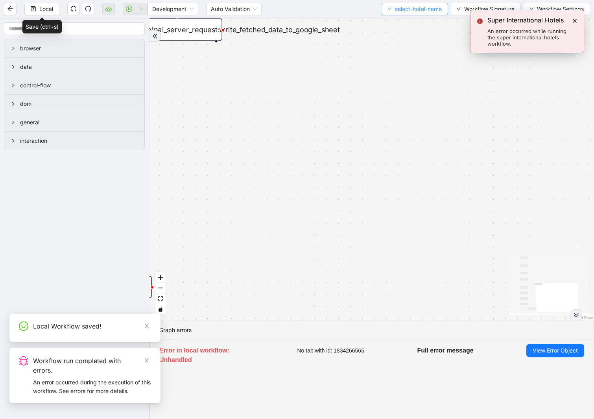
click at [358, 8] on span "select-hotel-name" at bounding box center [418, 9] width 47 height 9
click at [358, 24] on span "Select" at bounding box center [412, 24] width 56 height 9
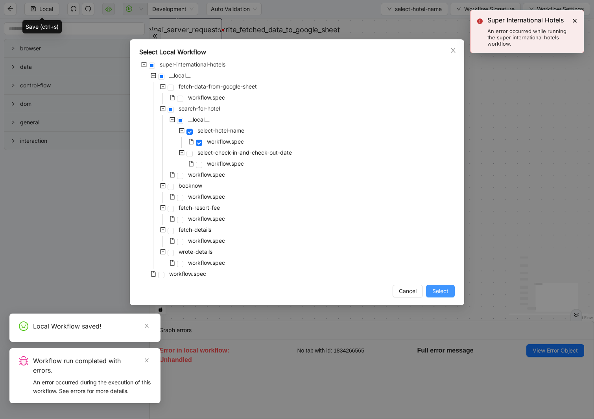
click at [358, 292] on span "Select" at bounding box center [440, 291] width 16 height 9
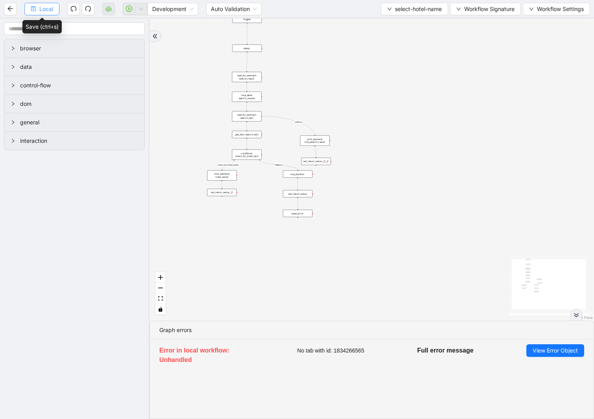
click at [46, 14] on button "Local" at bounding box center [41, 9] width 35 height 13
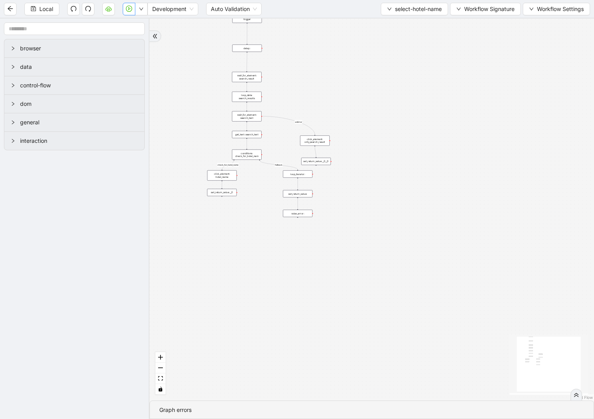
click at [132, 15] on button "button" at bounding box center [129, 9] width 13 height 13
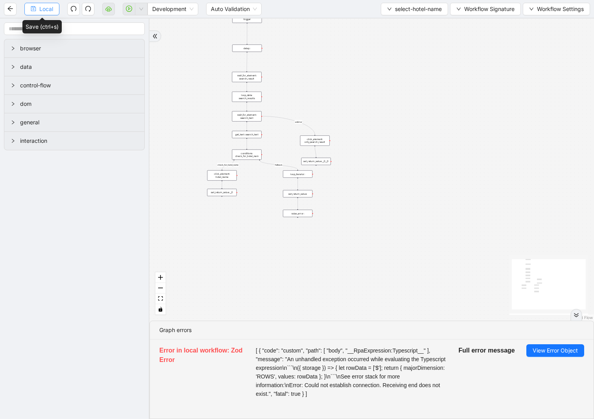
click at [52, 11] on span "Local" at bounding box center [46, 9] width 14 height 9
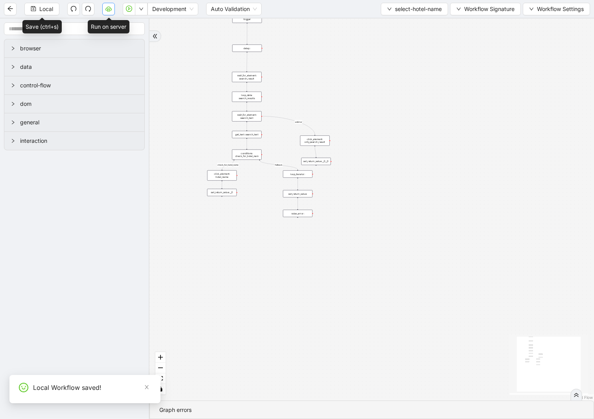
click at [109, 10] on icon "cloud-server" at bounding box center [108, 9] width 3 height 3
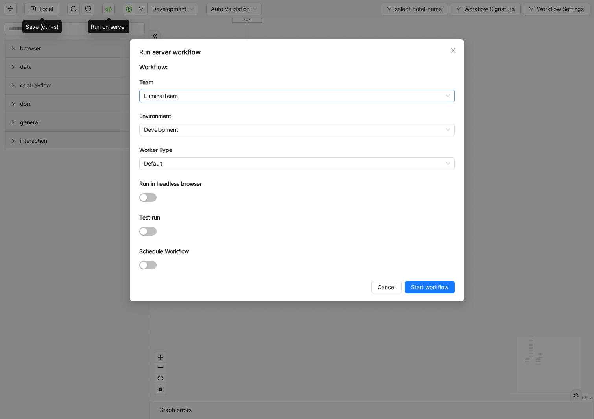
click at [201, 100] on span "LuminaiTeam" at bounding box center [297, 96] width 306 height 12
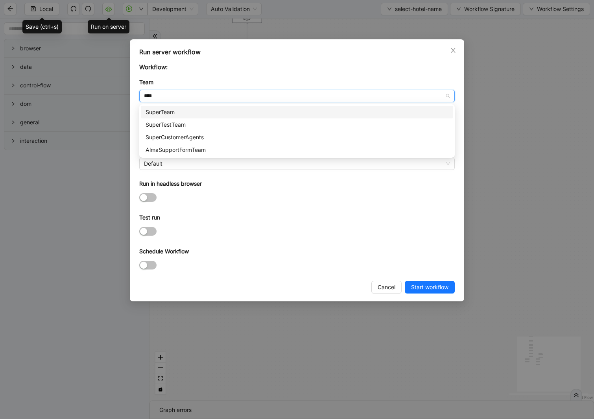
type input "*****"
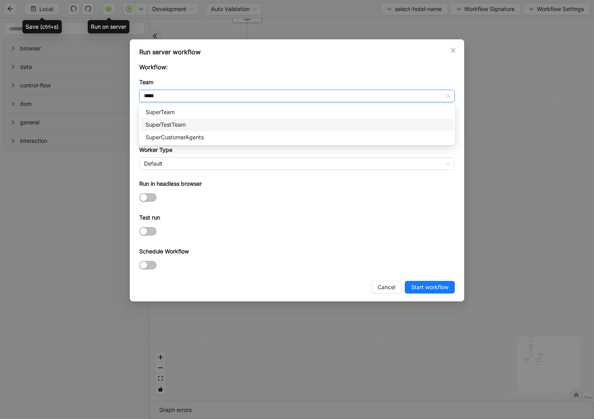
click at [172, 122] on div "SuperTestTeam" at bounding box center [297, 124] width 303 height 9
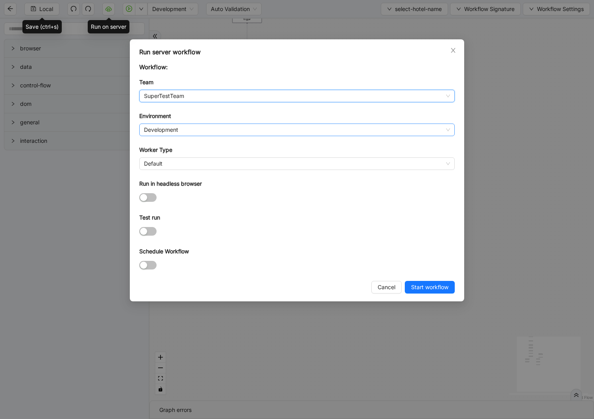
click at [174, 130] on span "Development" at bounding box center [297, 130] width 306 height 12
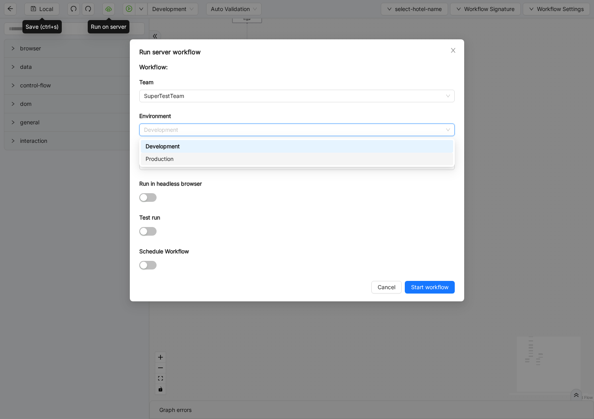
click at [163, 155] on div "Production" at bounding box center [297, 159] width 303 height 9
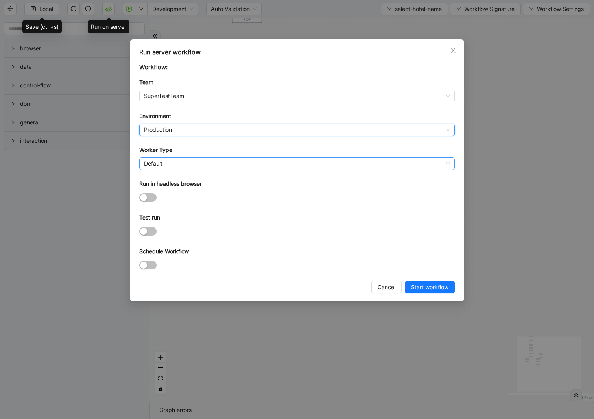
click at [154, 161] on span "Default" at bounding box center [297, 164] width 306 height 12
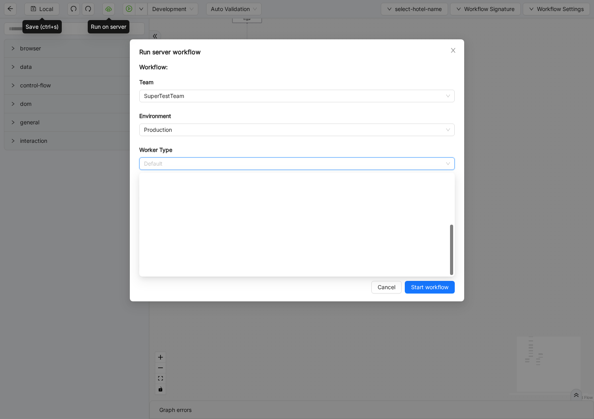
scroll to position [113, 0]
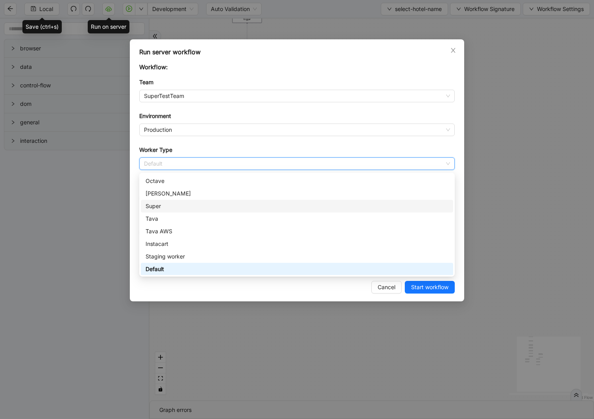
click at [151, 202] on div "Super" at bounding box center [297, 206] width 303 height 9
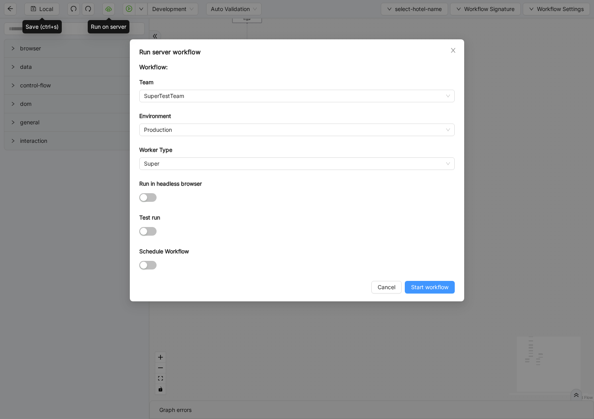
click at [358, 286] on span "Start workflow" at bounding box center [429, 287] width 37 height 9
